Goal: Contribute content

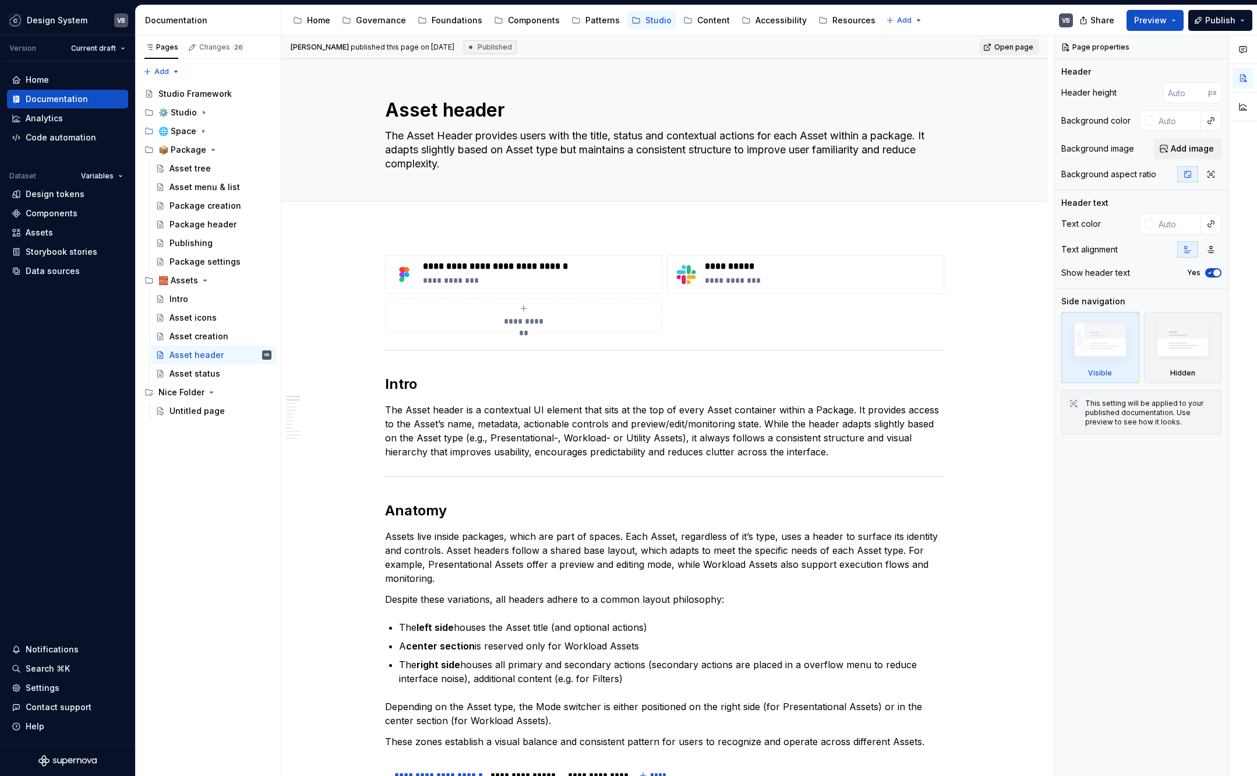
click at [1161, 16] on span "Preview" at bounding box center [1150, 21] width 33 height 12
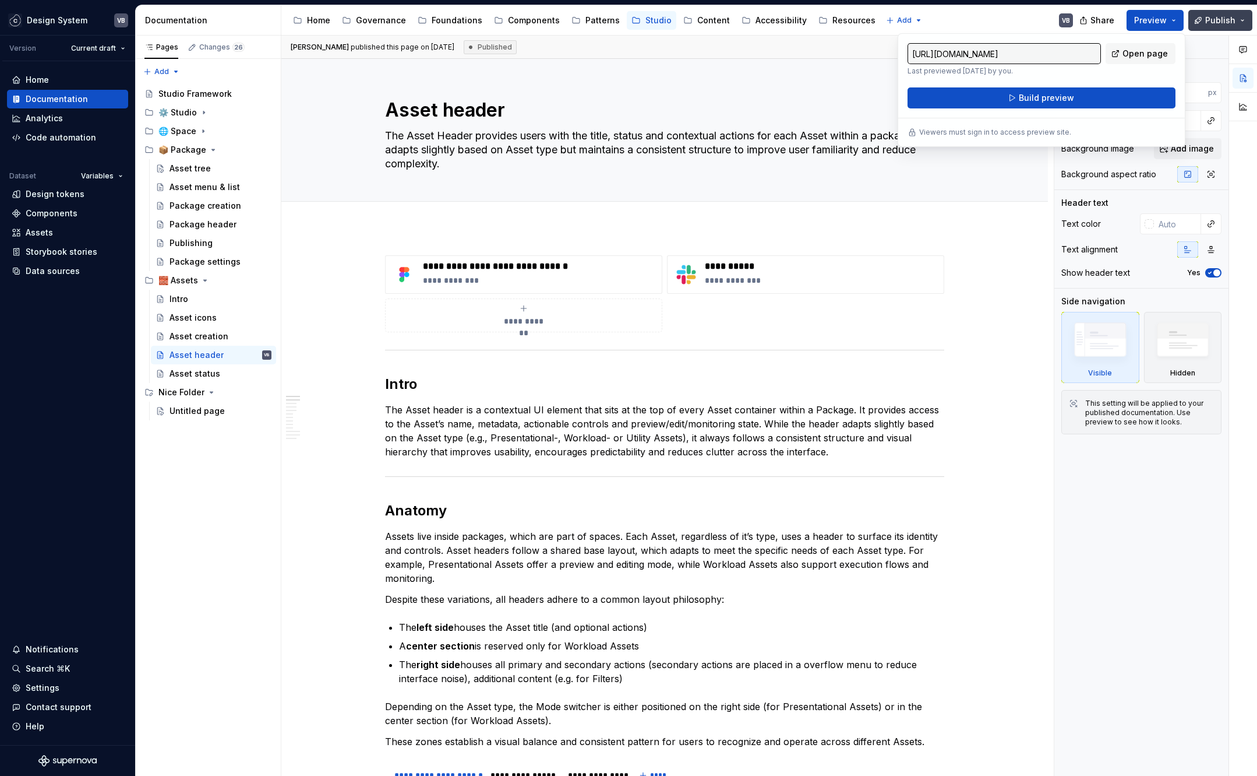
click at [1226, 15] on span "Publish" at bounding box center [1220, 21] width 30 height 12
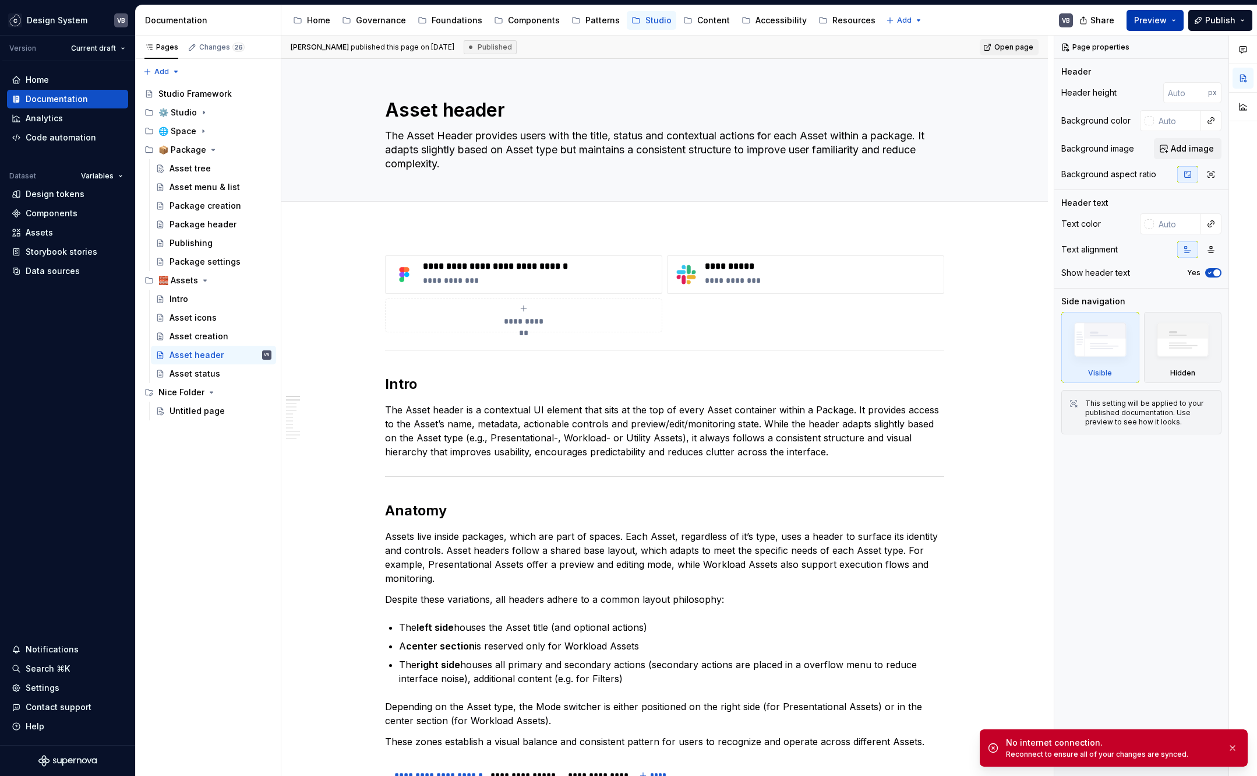
click at [1172, 17] on button "Preview" at bounding box center [1155, 20] width 57 height 21
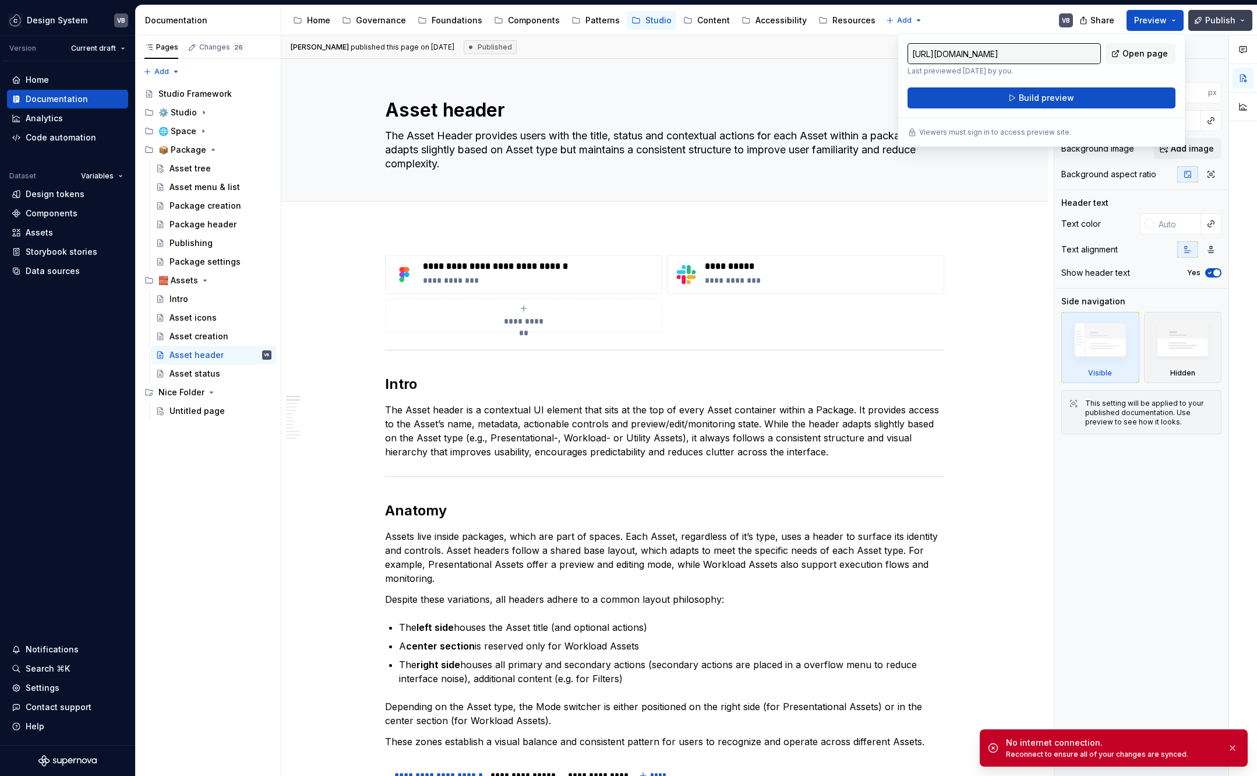
click at [1226, 19] on span "Publish" at bounding box center [1220, 21] width 30 height 12
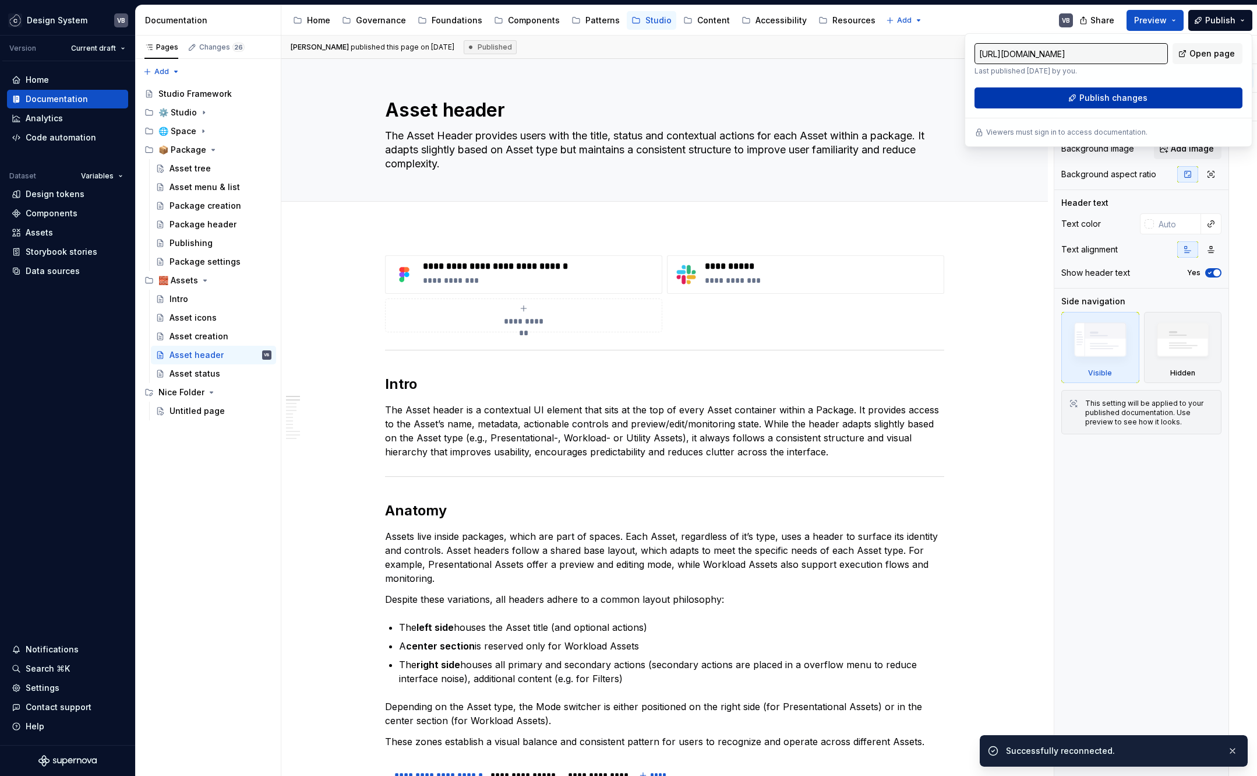
click at [1145, 96] on button "Publish changes" at bounding box center [1109, 97] width 268 height 21
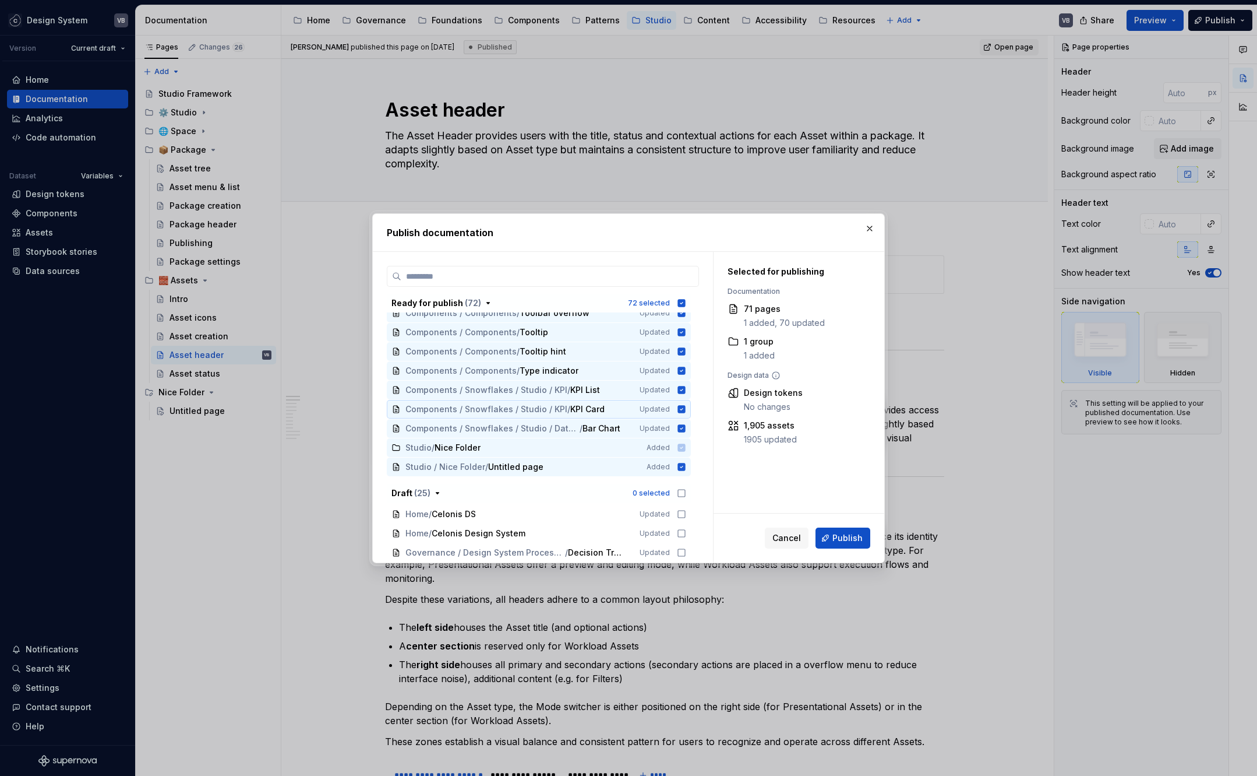
scroll to position [1224, 0]
click at [678, 442] on icon at bounding box center [681, 446] width 9 height 9
click at [683, 467] on icon at bounding box center [682, 465] width 8 height 8
click at [683, 445] on icon at bounding box center [682, 446] width 8 height 8
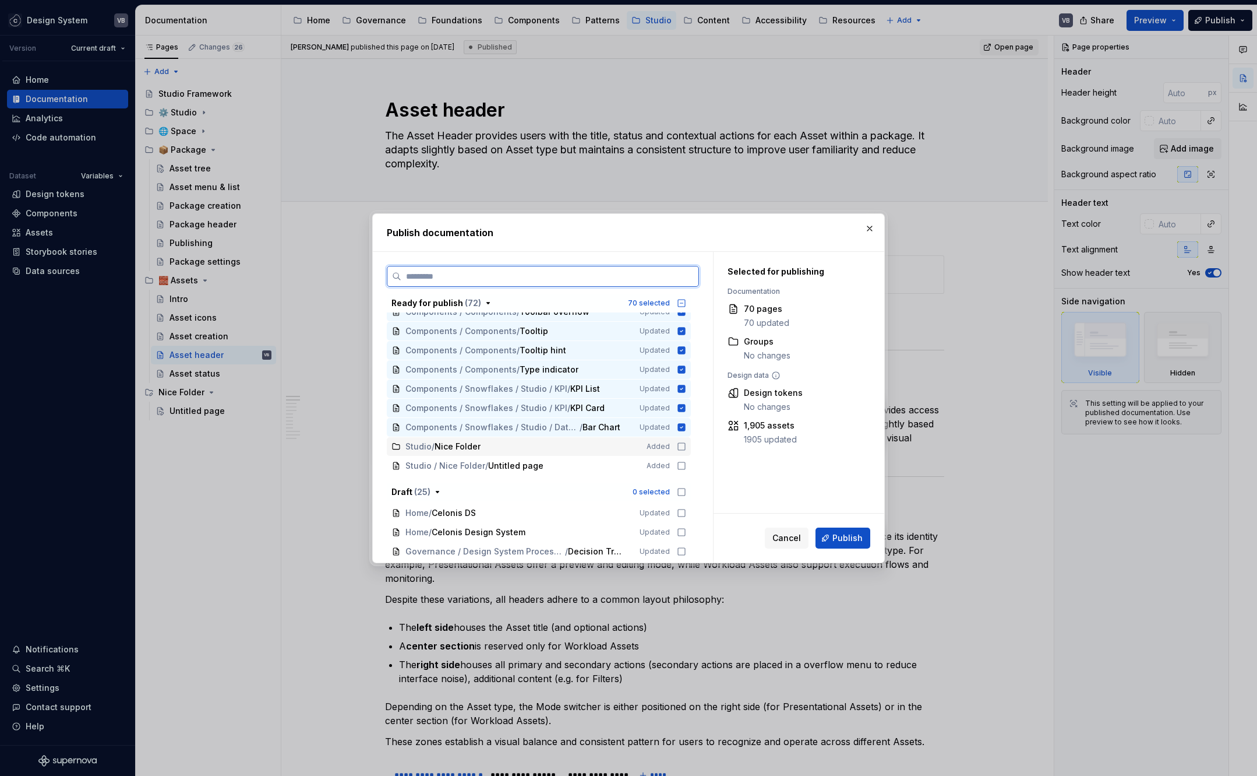
click at [682, 448] on icon at bounding box center [681, 446] width 9 height 9
click at [681, 468] on icon at bounding box center [681, 465] width 7 height 7
click at [682, 466] on icon at bounding box center [682, 465] width 8 height 8
click at [682, 466] on icon at bounding box center [681, 465] width 9 height 9
click at [680, 463] on icon at bounding box center [682, 465] width 8 height 8
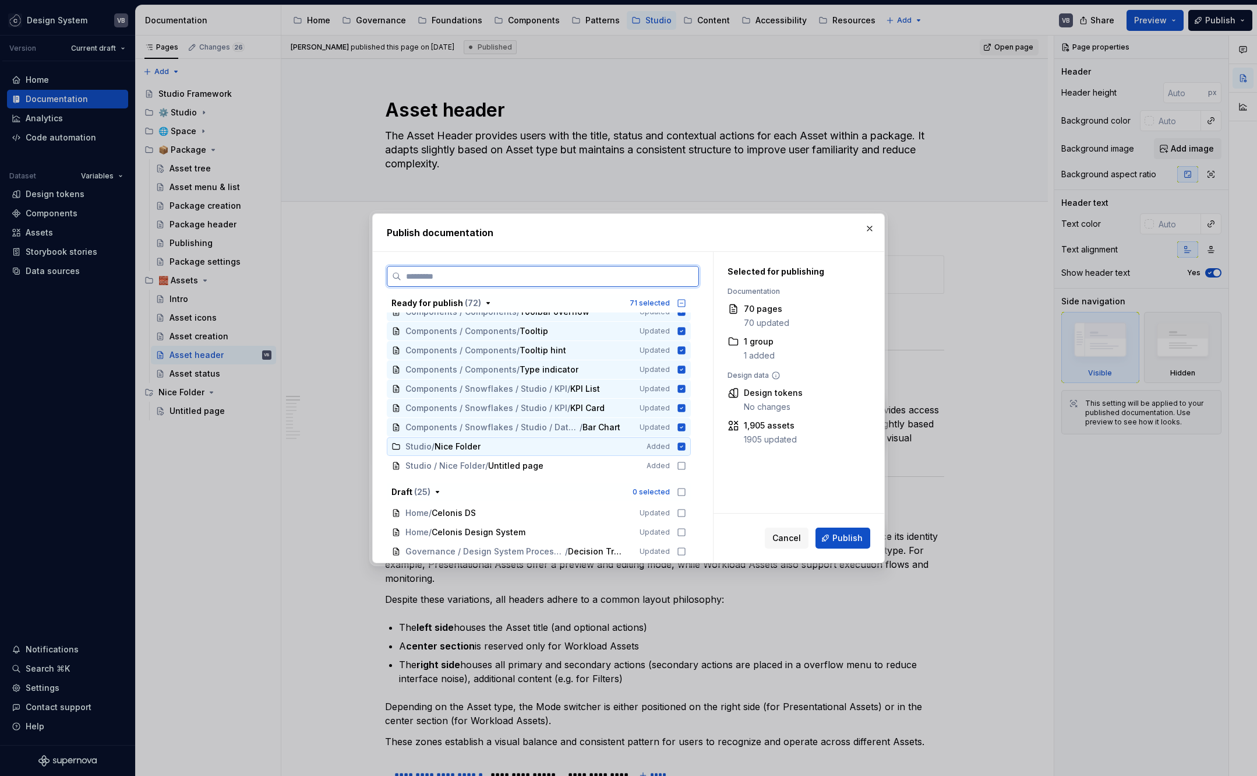
click at [683, 449] on icon at bounding box center [682, 446] width 8 height 8
click at [683, 449] on icon at bounding box center [681, 446] width 9 height 9
click at [681, 466] on icon at bounding box center [681, 465] width 9 height 9
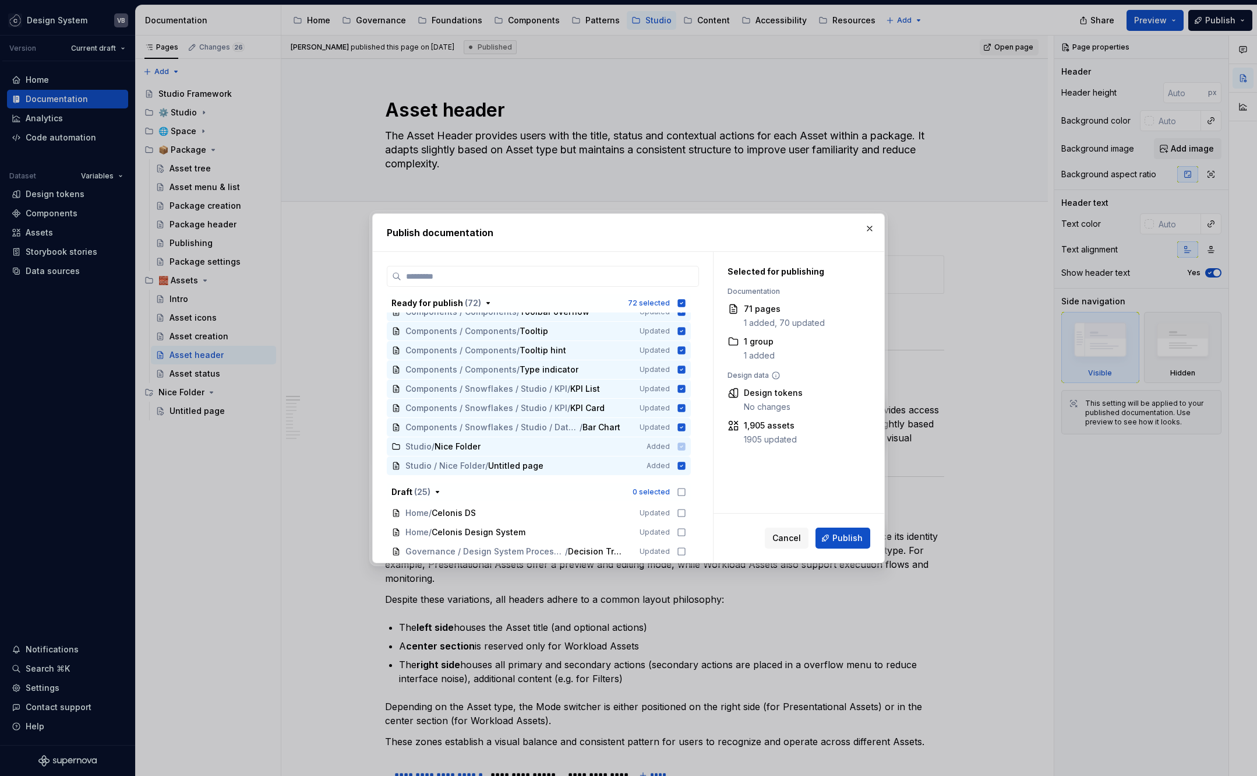
type textarea "*"
